Goal: Task Accomplishment & Management: Use online tool/utility

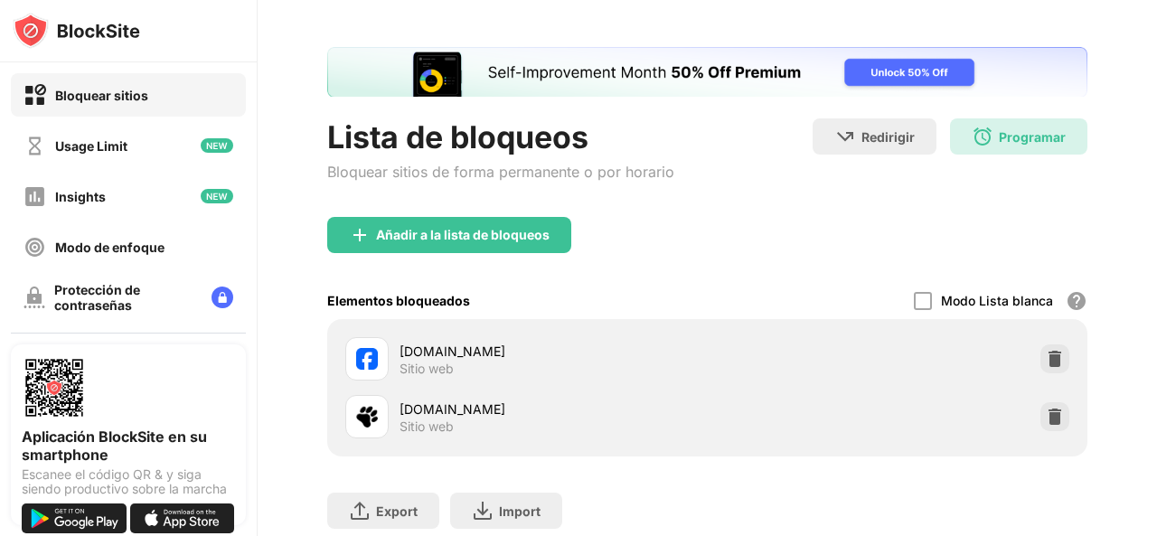
scroll to position [90, 0]
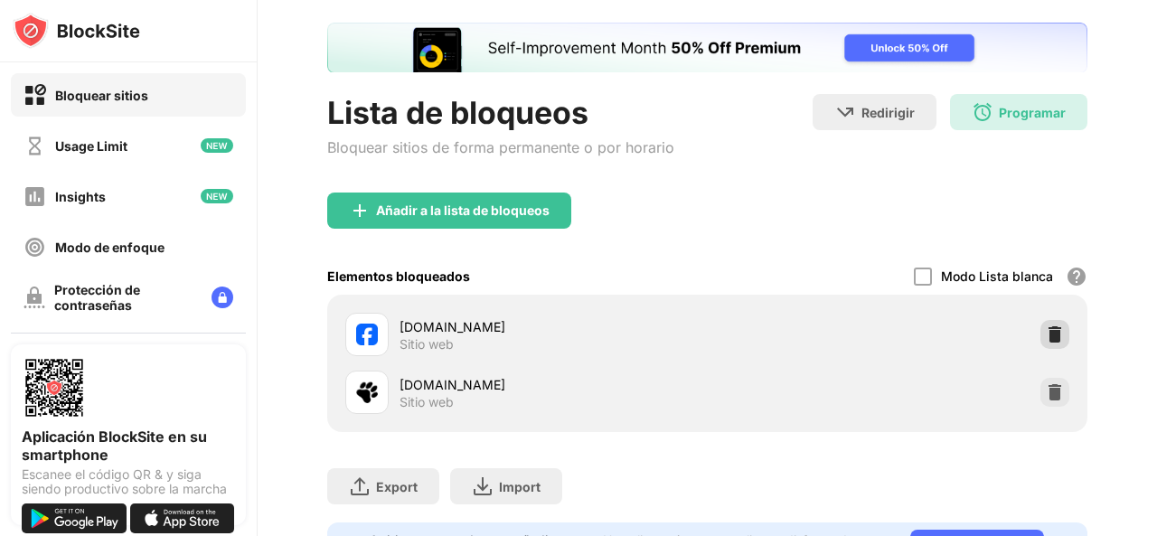
click at [1047, 338] on img at bounding box center [1054, 334] width 18 height 18
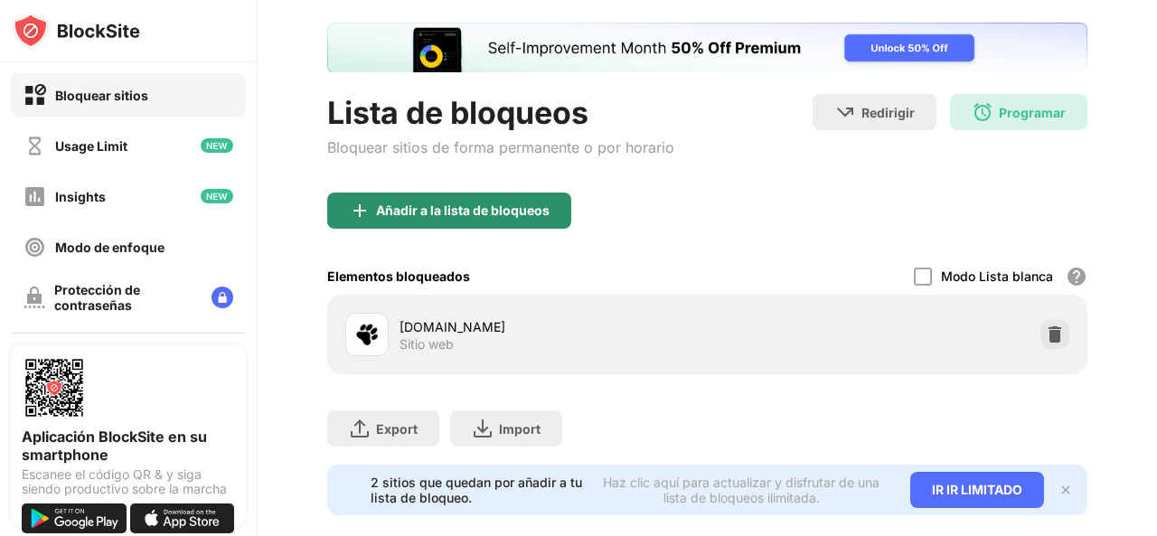
click at [488, 203] on div "Añadir a la lista de bloqueos" at bounding box center [462, 210] width 173 height 14
click at [488, 201] on body "Bloquear sitios Usage Limit Insights Modo de enfoque Protección de contraseñas …" at bounding box center [578, 268] width 1157 height 536
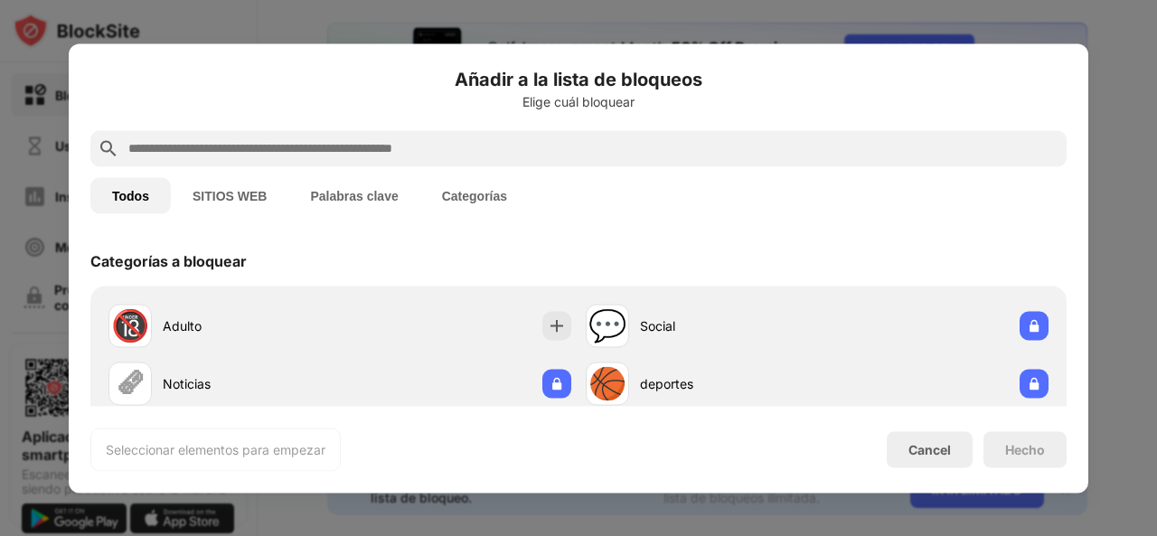
click at [520, 155] on input "text" at bounding box center [593, 148] width 932 height 22
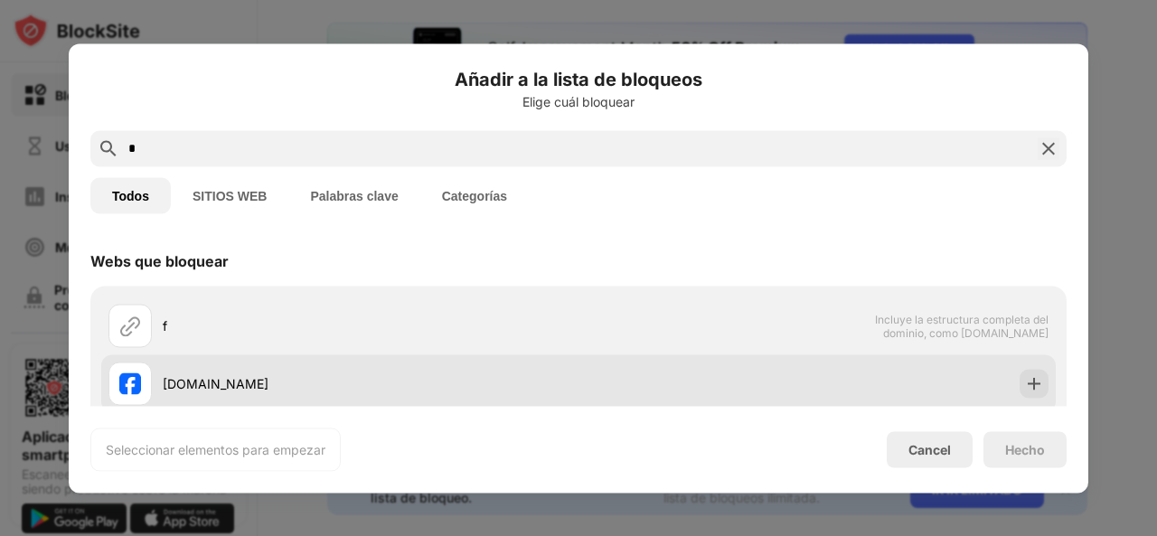
type input "*"
click at [336, 370] on div "[DOMAIN_NAME]" at bounding box center [343, 382] width 470 height 43
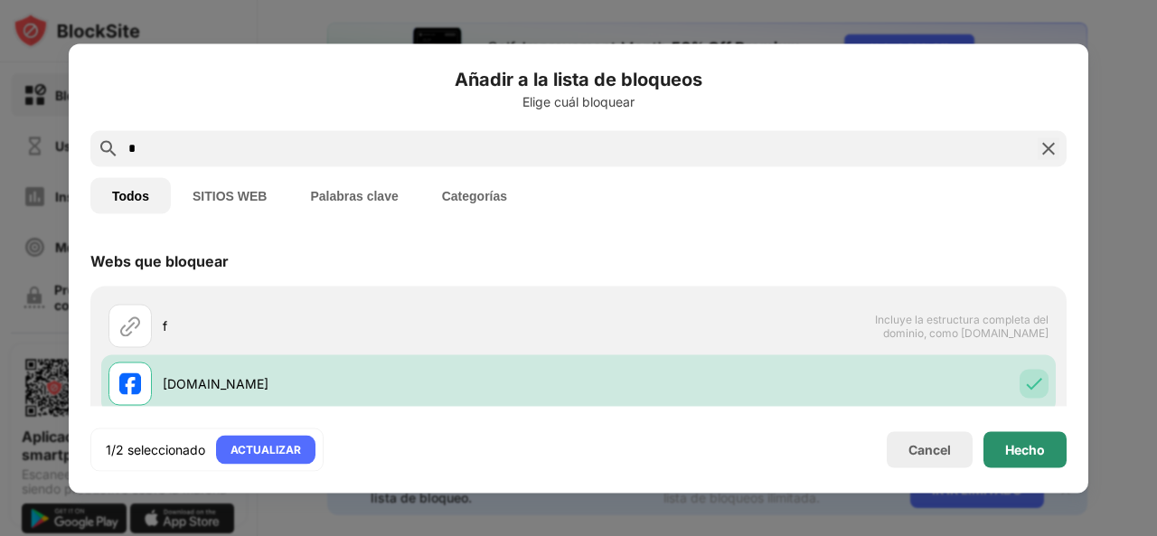
click at [1036, 447] on div "Hecho" at bounding box center [1025, 449] width 40 height 14
